Goal: Transaction & Acquisition: Purchase product/service

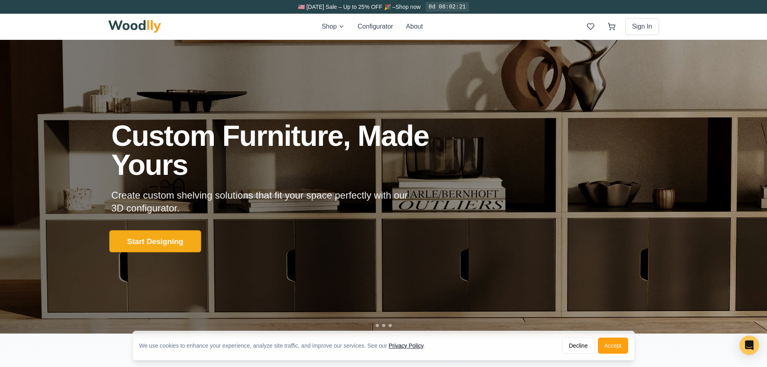
click at [147, 238] on button "Start Designing" at bounding box center [155, 241] width 92 height 22
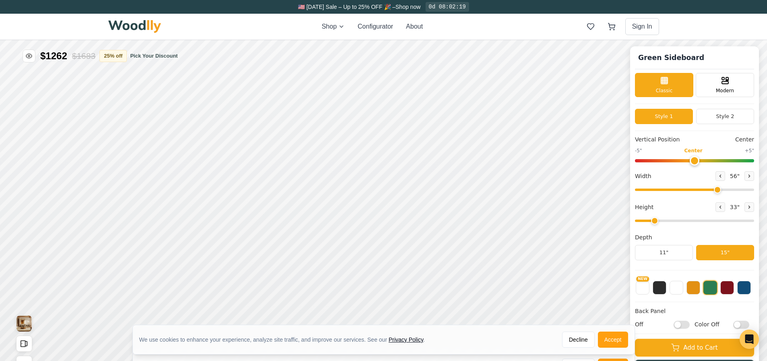
type input "56"
type input "2"
click at [209, 184] on icon at bounding box center [210, 181] width 5 height 5
click at [724, 84] on icon at bounding box center [725, 80] width 10 height 10
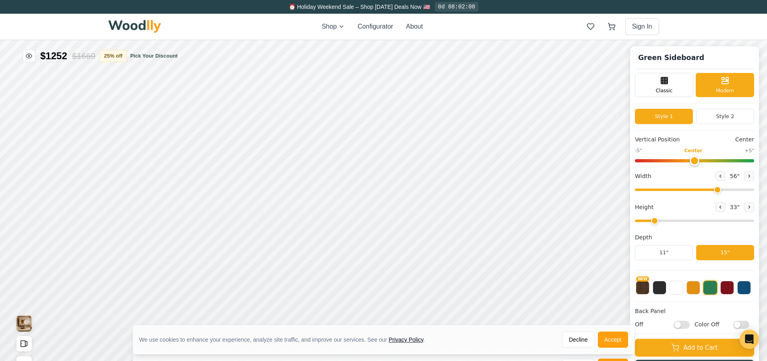
click at [699, 84] on div "Classic Modern" at bounding box center [694, 85] width 119 height 24
click at [686, 86] on div "Classic" at bounding box center [664, 84] width 58 height 24
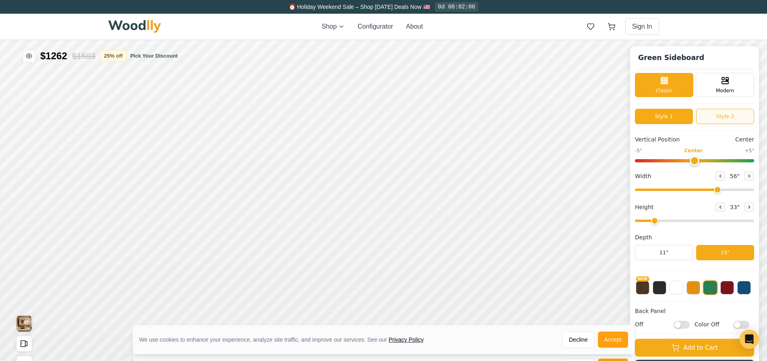
click at [721, 115] on button "Style 2" at bounding box center [725, 116] width 58 height 15
click at [679, 114] on button "Style 1" at bounding box center [664, 116] width 58 height 15
type input "0"
click at [702, 159] on input "range" at bounding box center [694, 160] width 119 height 3
drag, startPoint x: 722, startPoint y: 189, endPoint x: 769, endPoint y: 192, distance: 46.4
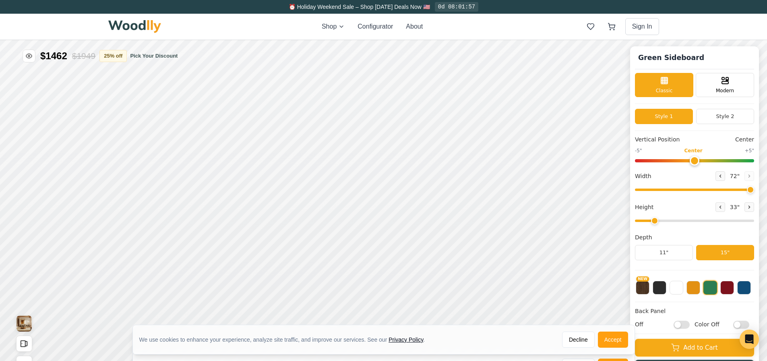
type input "72"
click at [754, 191] on input "range" at bounding box center [694, 189] width 119 height 2
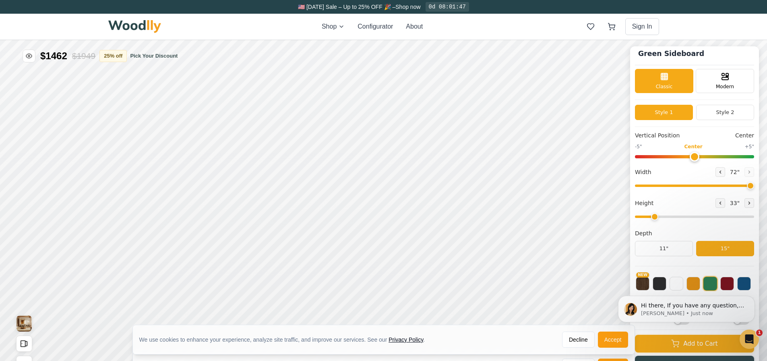
click html "Hi there, If you have any question, we are right here for you. 😊 [PERSON_NAME] …"
click at [744, 284] on body "Hi there, If you have any question, we are right here for you. 😊 [PERSON_NAME] …" at bounding box center [686, 309] width 155 height 54
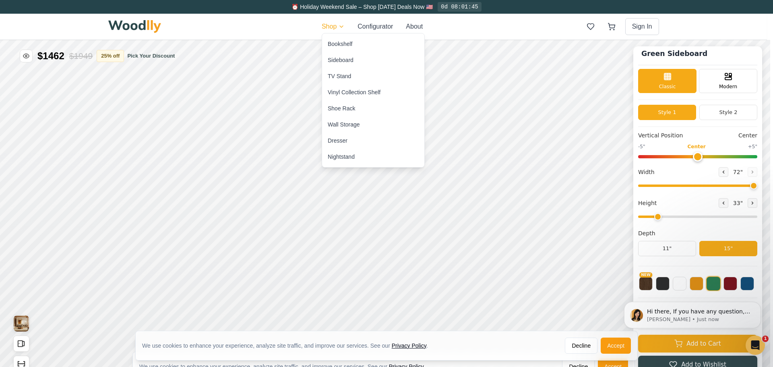
click at [346, 76] on div "TV Stand" at bounding box center [339, 76] width 23 height 8
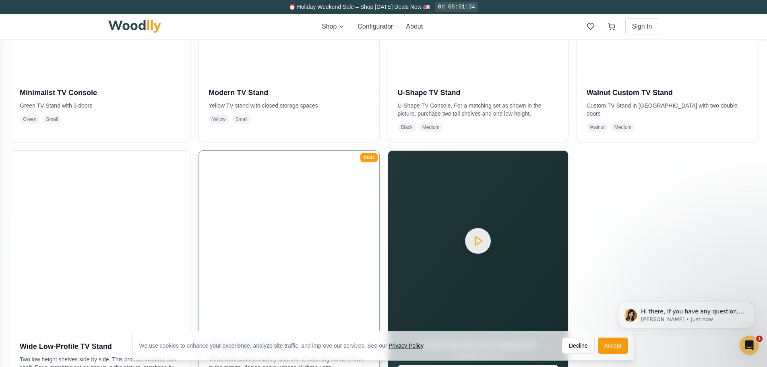
scroll to position [403, 0]
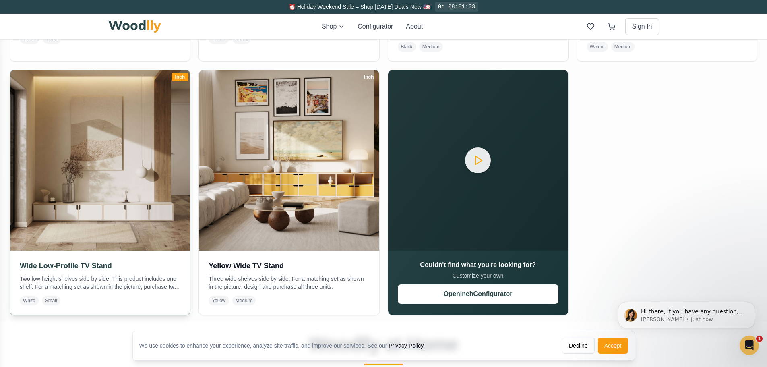
click at [77, 217] on img at bounding box center [100, 160] width 189 height 189
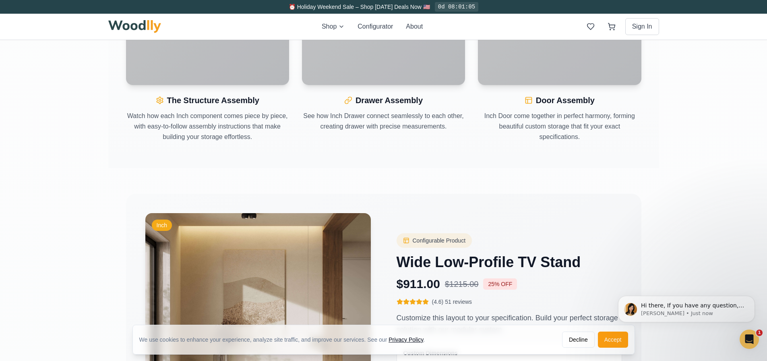
scroll to position [1167, 0]
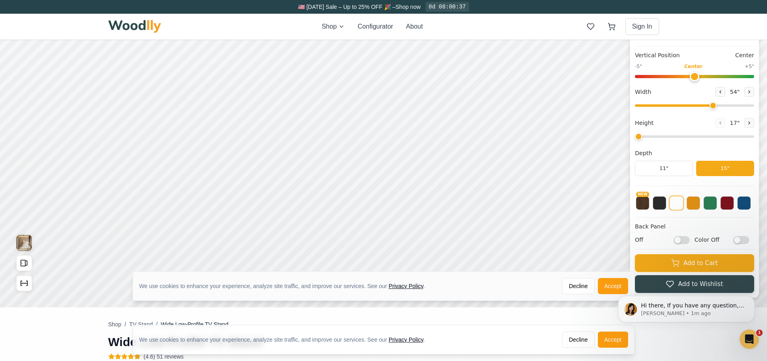
scroll to position [40, 0]
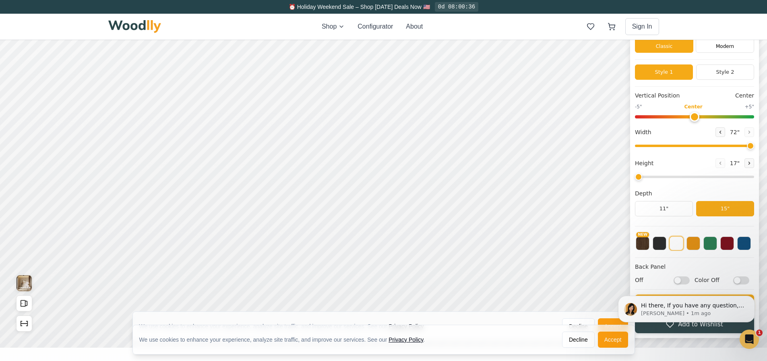
drag, startPoint x: 717, startPoint y: 147, endPoint x: 768, endPoint y: 148, distance: 50.3
click at [754, 147] on input "range" at bounding box center [694, 146] width 119 height 2
drag, startPoint x: 754, startPoint y: 145, endPoint x: 749, endPoint y: 143, distance: 5.6
type input "70"
click at [749, 145] on input "range" at bounding box center [694, 146] width 119 height 2
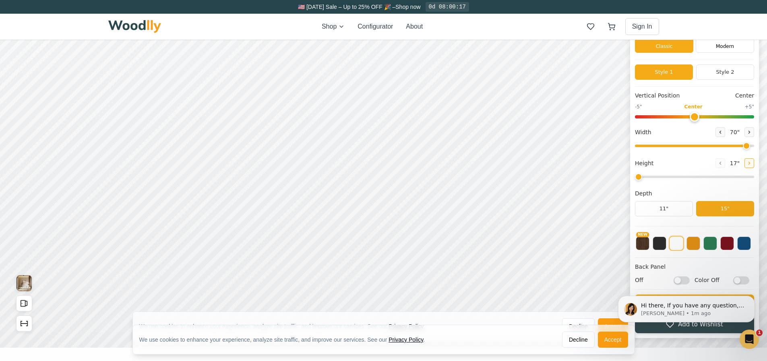
click at [752, 163] on icon at bounding box center [749, 163] width 5 height 5
click at [723, 162] on icon at bounding box center [720, 163] width 5 height 5
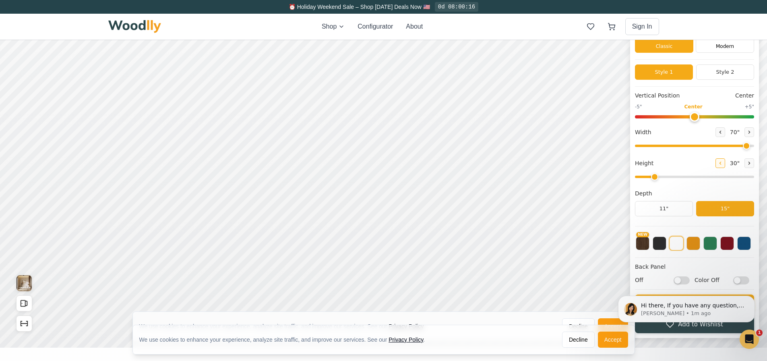
click at [723, 162] on icon at bounding box center [720, 163] width 5 height 5
click at [750, 163] on icon at bounding box center [749, 163] width 1 height 2
type input "2"
click at [686, 208] on button "11"" at bounding box center [664, 208] width 58 height 15
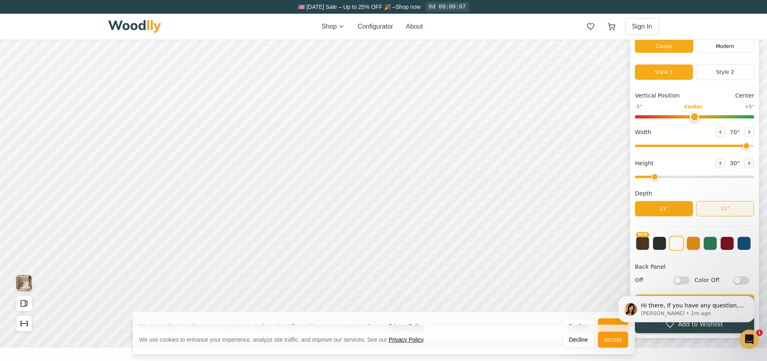
click at [720, 208] on button "15"" at bounding box center [725, 208] width 58 height 15
click at [649, 245] on button "NEW" at bounding box center [643, 243] width 14 height 14
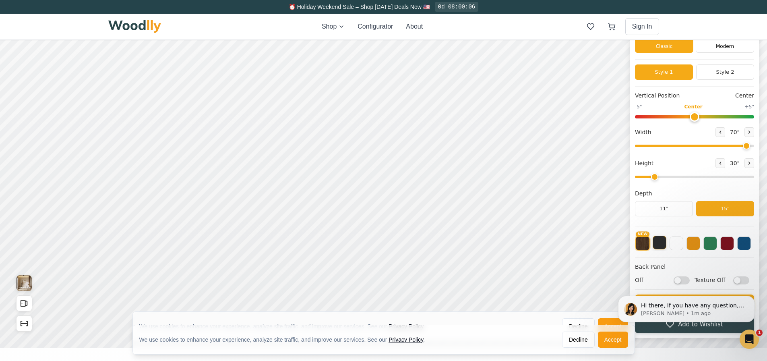
click at [666, 243] on button at bounding box center [660, 243] width 14 height 14
click at [681, 244] on button at bounding box center [676, 243] width 14 height 14
click at [696, 244] on button at bounding box center [693, 243] width 14 height 14
click at [713, 242] on button at bounding box center [710, 243] width 14 height 14
click at [724, 242] on div "NEW" at bounding box center [694, 241] width 119 height 20
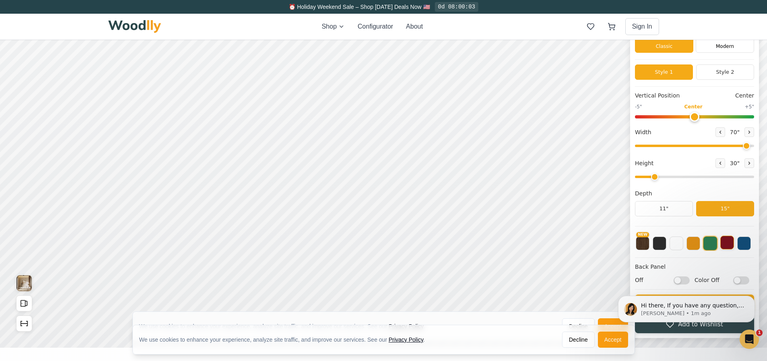
click at [730, 242] on button at bounding box center [727, 243] width 14 height 14
click at [749, 242] on button at bounding box center [744, 243] width 14 height 14
click at [649, 244] on button "NEW" at bounding box center [643, 243] width 14 height 14
click at [679, 282] on body "Hi there, If you have any question, we are right here for you. 😊 [PERSON_NAME] …" at bounding box center [686, 309] width 155 height 54
click html "Hi there, If you have any question, we are right here for you. 😊 [PERSON_NAME] …"
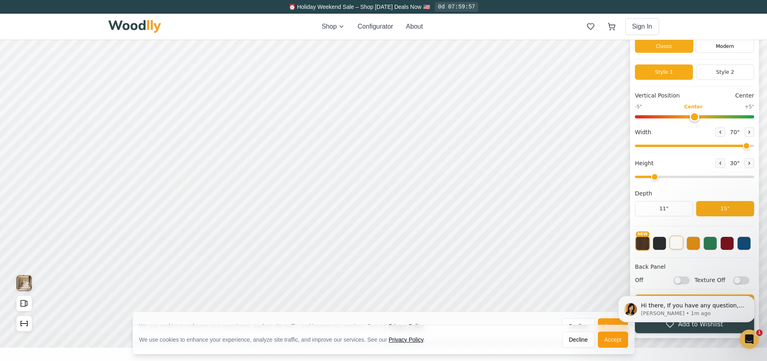
click at [679, 245] on button at bounding box center [676, 243] width 14 height 14
click html "Hi there, If you have any question, we are right here for you. 😊 [PERSON_NAME] …"
click at [752, 298] on icon "Dismiss notification" at bounding box center [752, 297] width 3 height 3
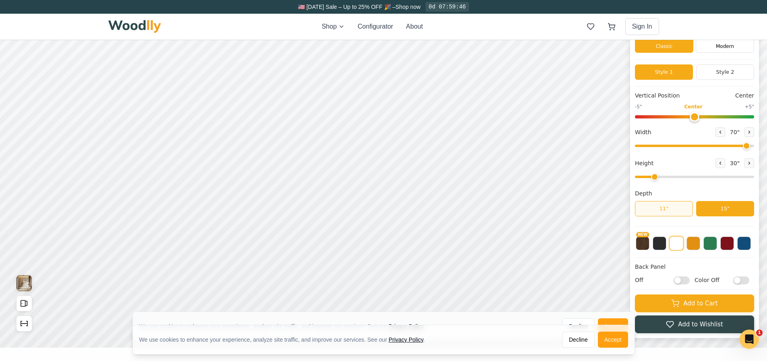
click at [685, 208] on button "11"" at bounding box center [664, 208] width 58 height 15
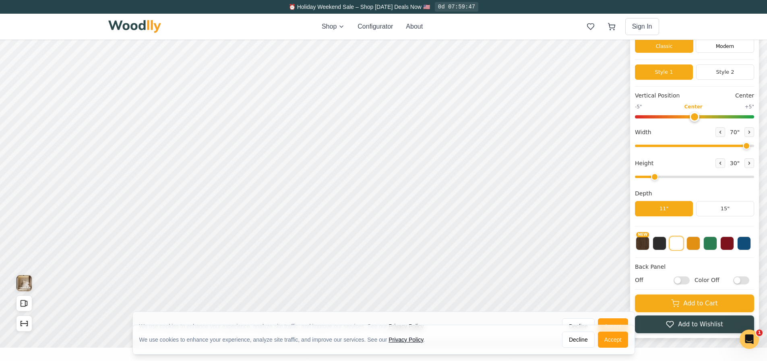
click at [686, 279] on input "Off" at bounding box center [682, 280] width 16 height 8
checkbox input "true"
click at [749, 281] on input "Color Off" at bounding box center [741, 280] width 16 height 8
click at [749, 281] on input "Color On" at bounding box center [741, 280] width 16 height 8
checkbox input "false"
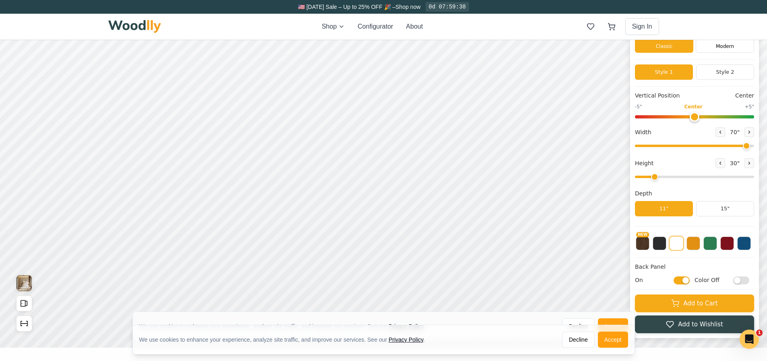
click at [689, 279] on input "On" at bounding box center [682, 280] width 16 height 8
click at [689, 278] on input "Off" at bounding box center [682, 280] width 16 height 8
click at [689, 278] on input "On" at bounding box center [682, 280] width 16 height 8
checkbox input "false"
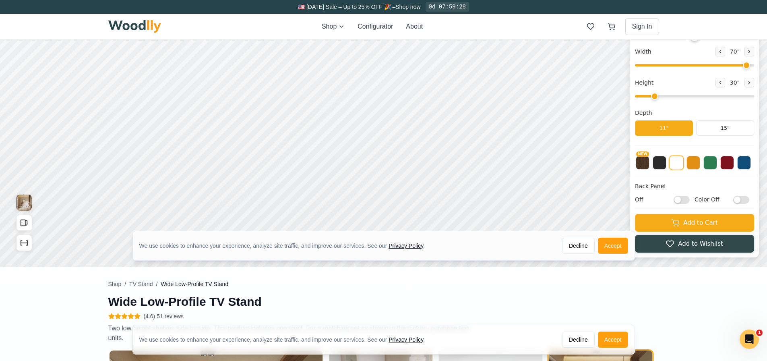
scroll to position [0, 0]
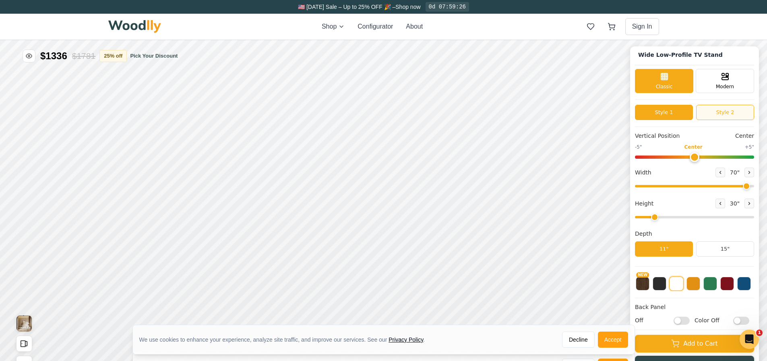
click at [725, 112] on button "Style 2" at bounding box center [725, 112] width 58 height 15
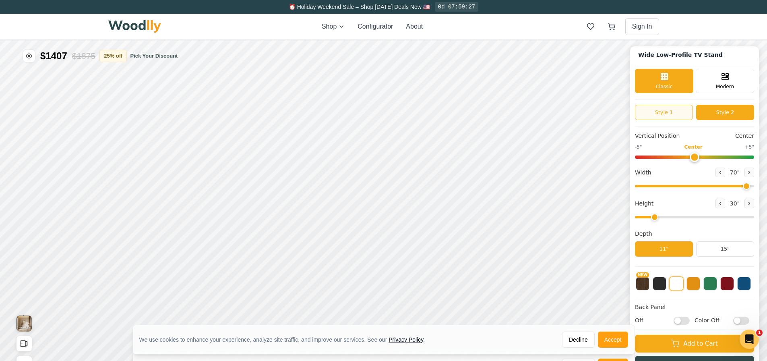
click at [679, 114] on button "Style 1" at bounding box center [664, 112] width 58 height 15
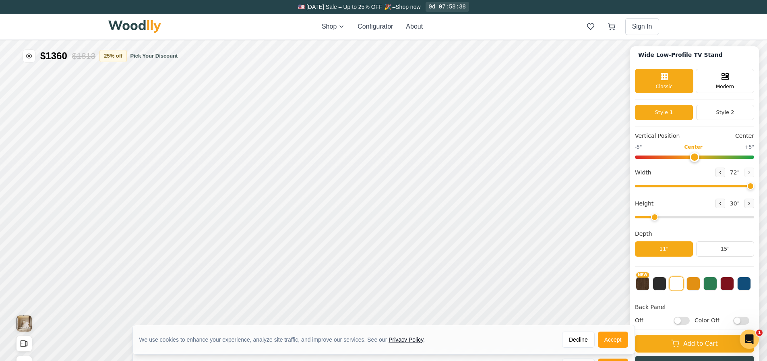
drag, startPoint x: 751, startPoint y: 185, endPoint x: 758, endPoint y: 186, distance: 6.9
click at [754, 186] on input "range" at bounding box center [694, 186] width 119 height 2
drag, startPoint x: 755, startPoint y: 185, endPoint x: 729, endPoint y: 188, distance: 26.4
type input "60"
click at [729, 187] on input "range" at bounding box center [694, 186] width 119 height 2
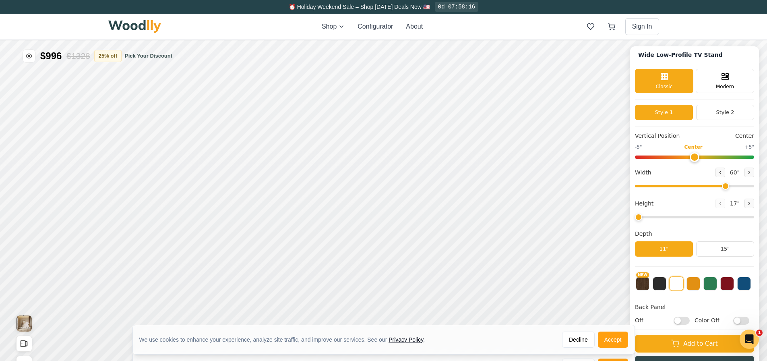
drag, startPoint x: 661, startPoint y: 217, endPoint x: 649, endPoint y: 217, distance: 12.5
type input "1"
click at [649, 217] on input "range" at bounding box center [694, 217] width 119 height 2
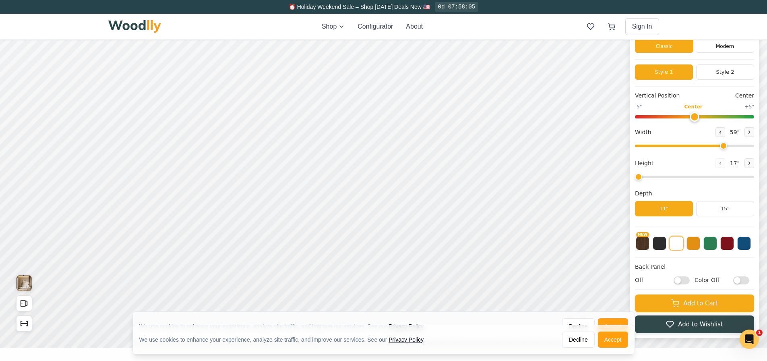
type input "60"
click at [729, 147] on input "range" at bounding box center [694, 146] width 119 height 2
click at [729, 75] on button "Style 2" at bounding box center [725, 71] width 58 height 15
click at [689, 74] on button "Style 1" at bounding box center [664, 71] width 58 height 15
type input "0"
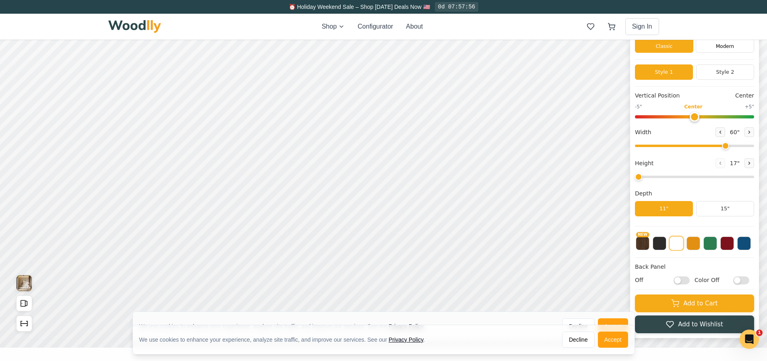
click at [698, 118] on input "range" at bounding box center [694, 116] width 119 height 3
drag, startPoint x: 731, startPoint y: 145, endPoint x: 775, endPoint y: 144, distance: 44.7
type input "72"
click at [754, 145] on input "range" at bounding box center [694, 146] width 119 height 2
type input "0"
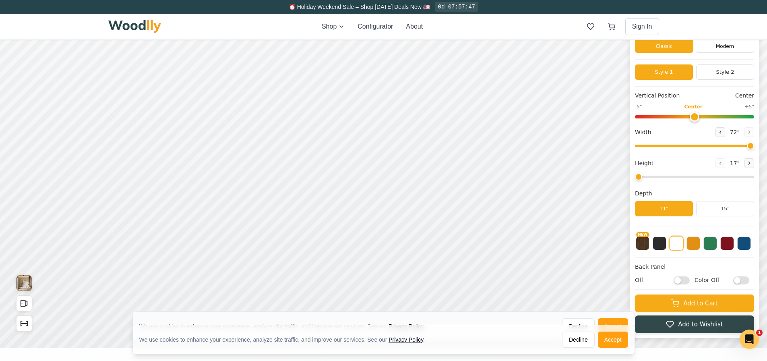
drag, startPoint x: 699, startPoint y: 116, endPoint x: 697, endPoint y: 120, distance: 4.5
click at [697, 118] on input "range" at bounding box center [694, 116] width 119 height 3
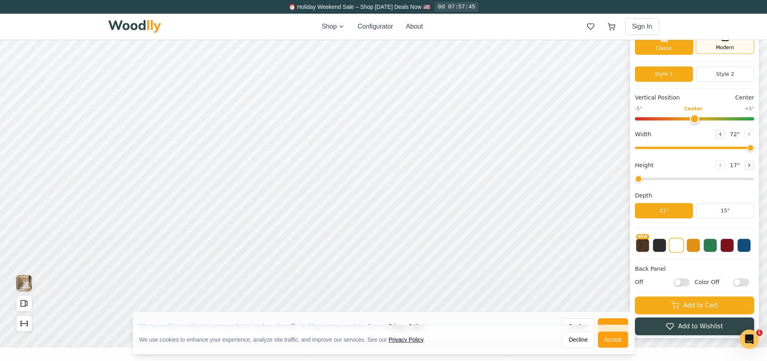
click at [727, 51] on span "Modern" at bounding box center [725, 47] width 18 height 7
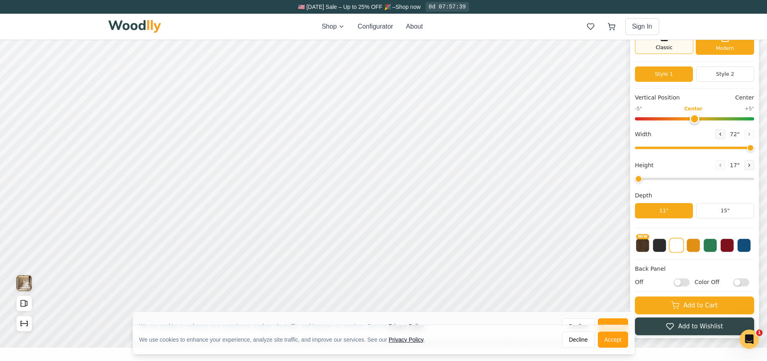
click at [681, 49] on div "Classic" at bounding box center [664, 42] width 58 height 24
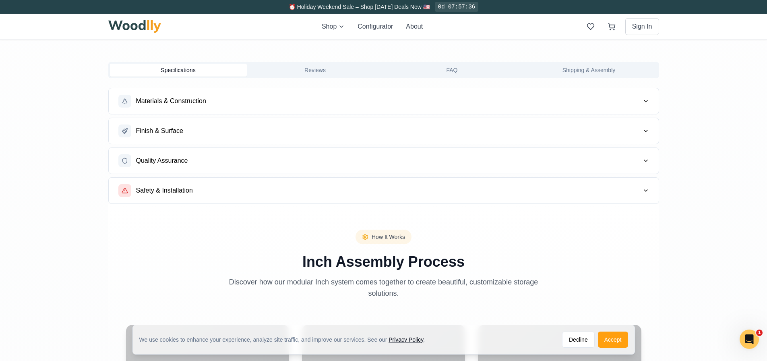
scroll to position [523, 0]
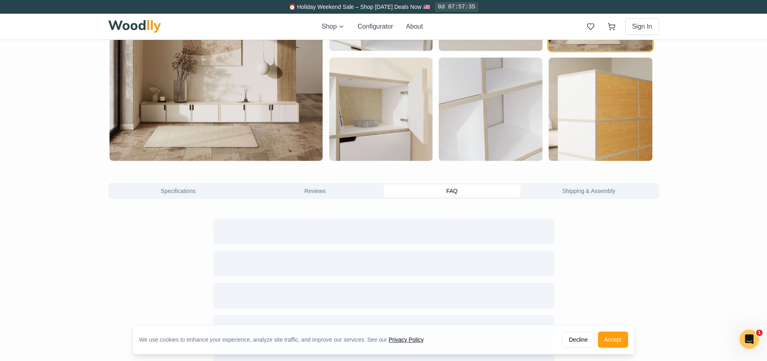
click at [440, 192] on button "FAQ" at bounding box center [452, 190] width 137 height 13
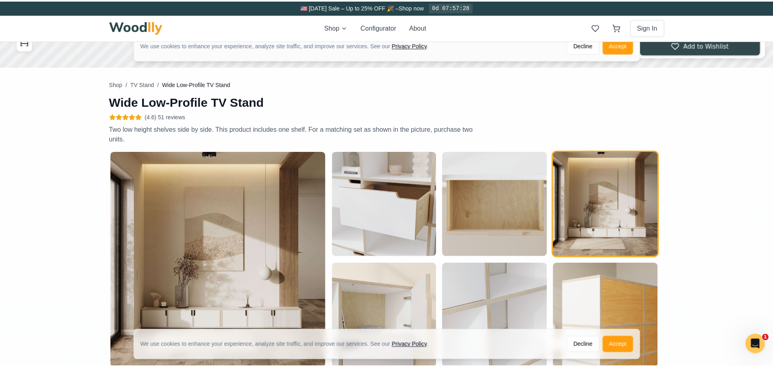
scroll to position [242, 0]
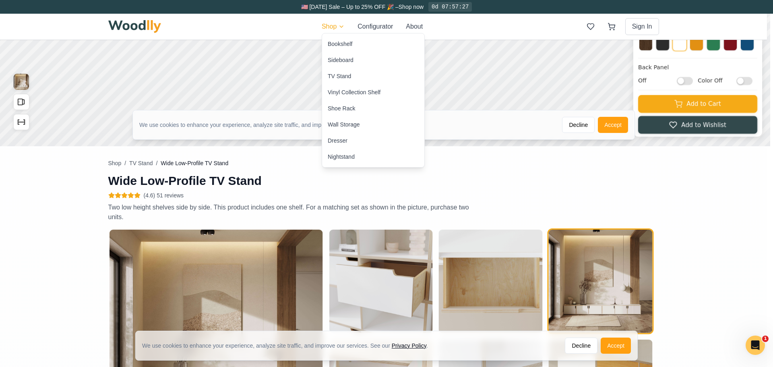
click at [357, 124] on div "Wall Storage" at bounding box center [344, 124] width 32 height 8
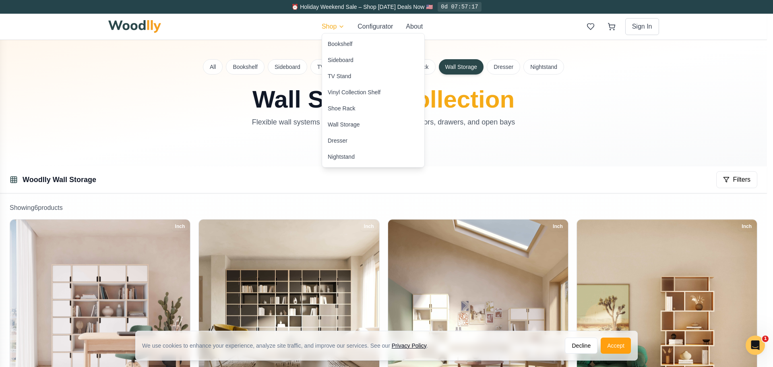
click at [348, 48] on div "Bookshelf" at bounding box center [373, 44] width 102 height 16
